Goal: Find specific page/section: Find specific page/section

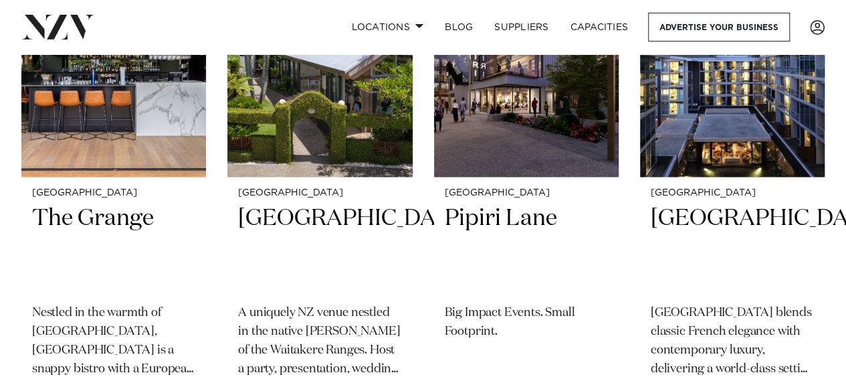
scroll to position [1116, 0]
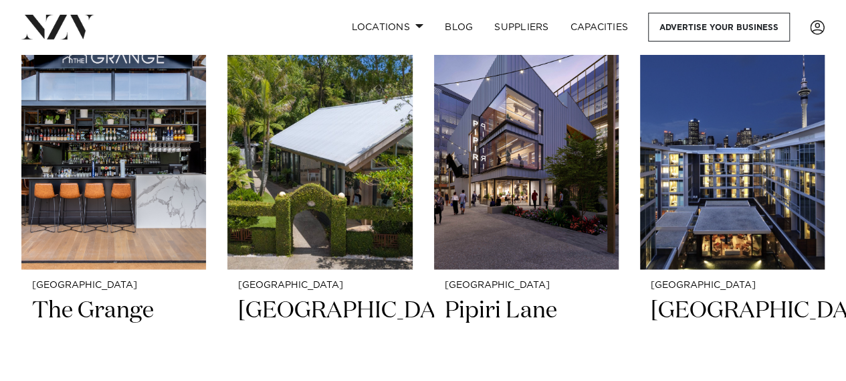
click at [843, 39] on div "Locations Auckland Wellington Christchurch Queenstown Hamilton Northland Bay of…" at bounding box center [423, 27] width 846 height 29
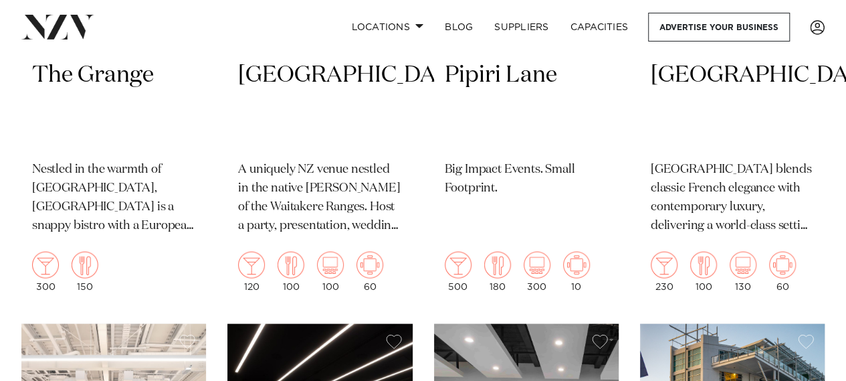
scroll to position [1342, 0]
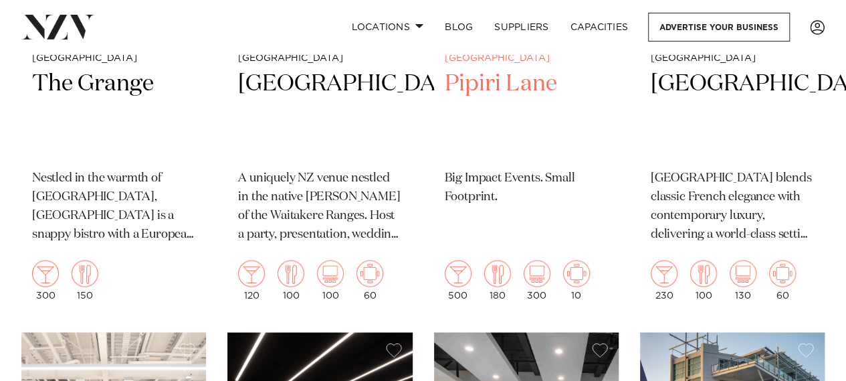
click at [494, 72] on h2 "Pipiri Lane" at bounding box center [526, 114] width 163 height 90
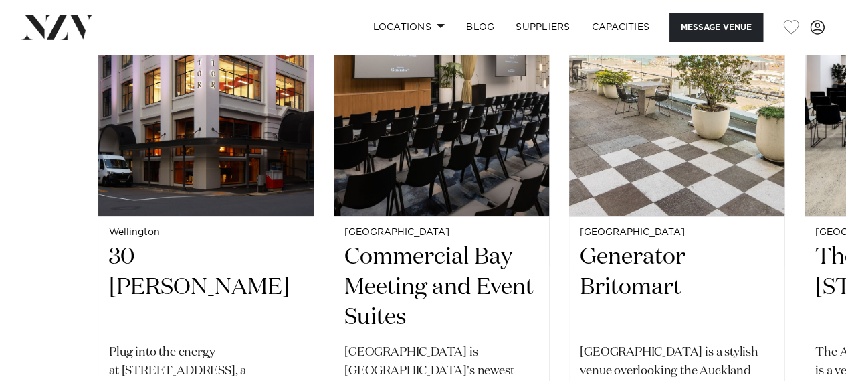
scroll to position [2132, 0]
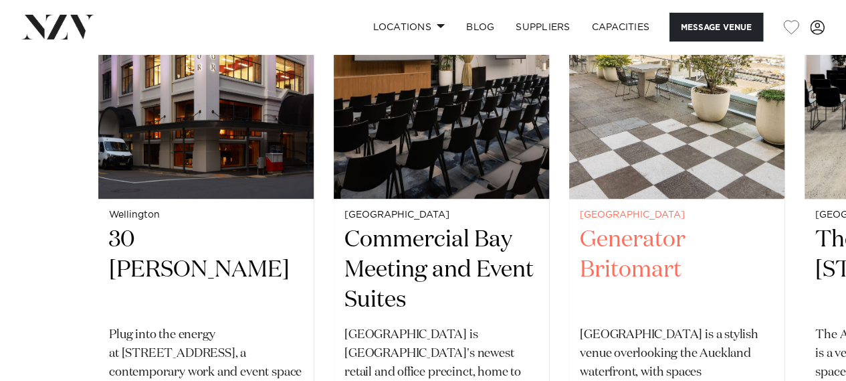
click at [635, 254] on h2 "Generator Britomart" at bounding box center [677, 270] width 194 height 90
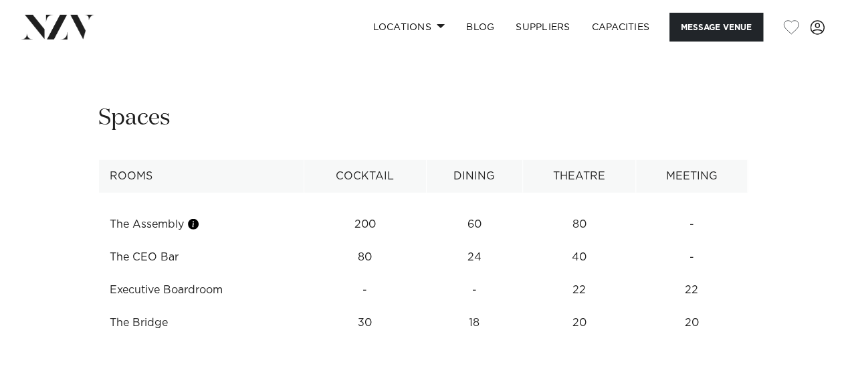
scroll to position [1712, 0]
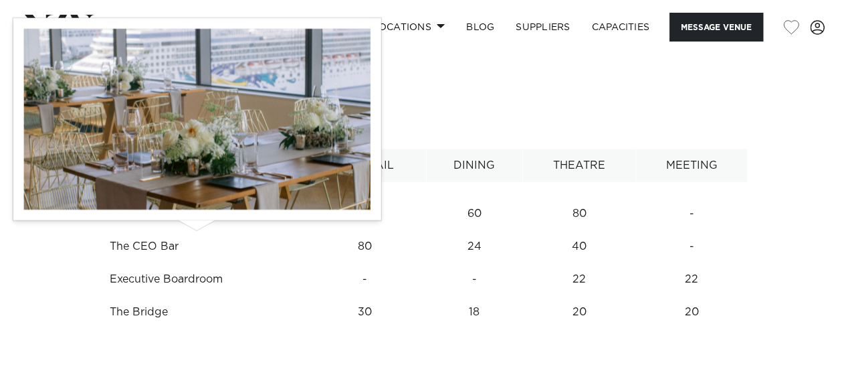
click at [197, 220] on button "button" at bounding box center [193, 213] width 13 height 13
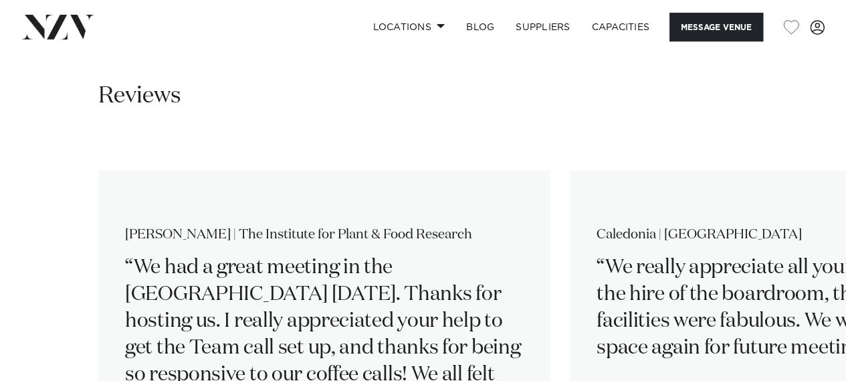
scroll to position [2019, 0]
